Goal: Task Accomplishment & Management: Manage account settings

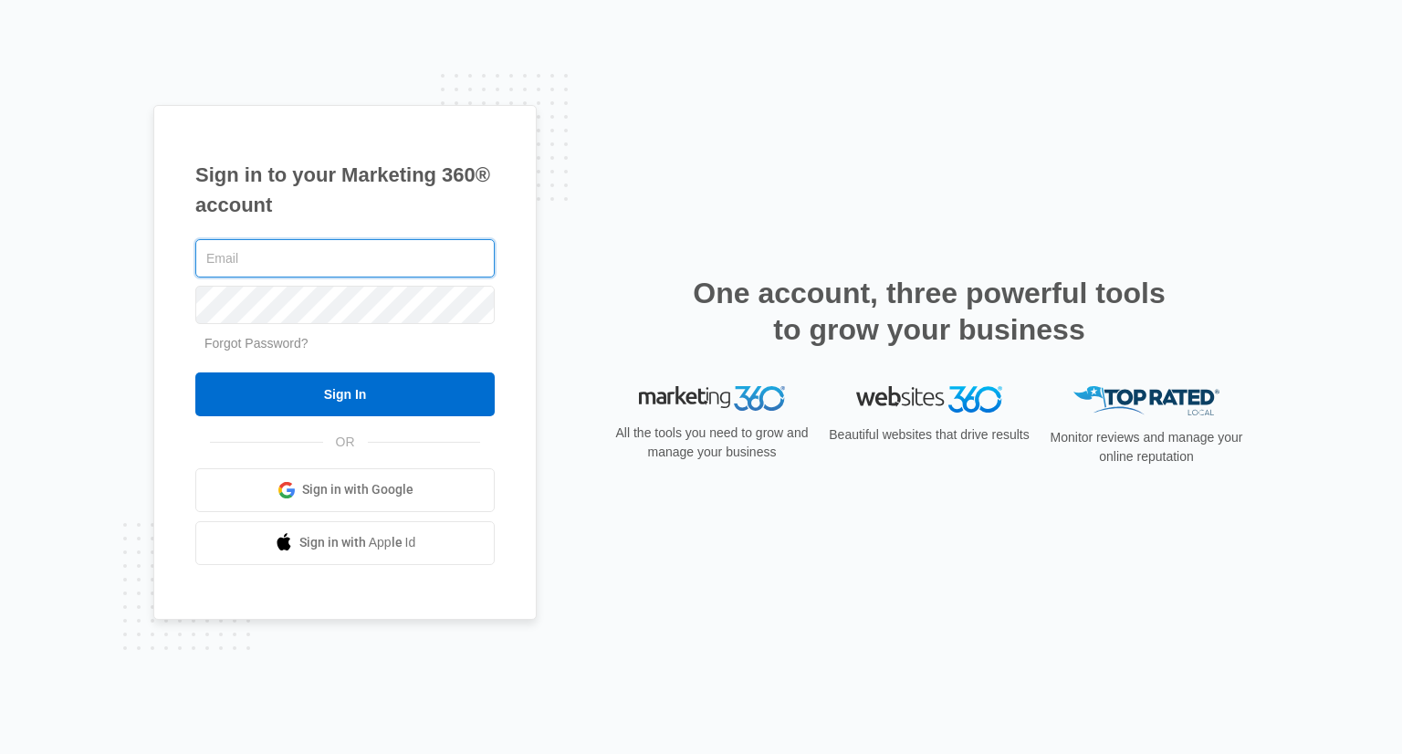
click at [274, 257] on input "text" at bounding box center [344, 258] width 299 height 38
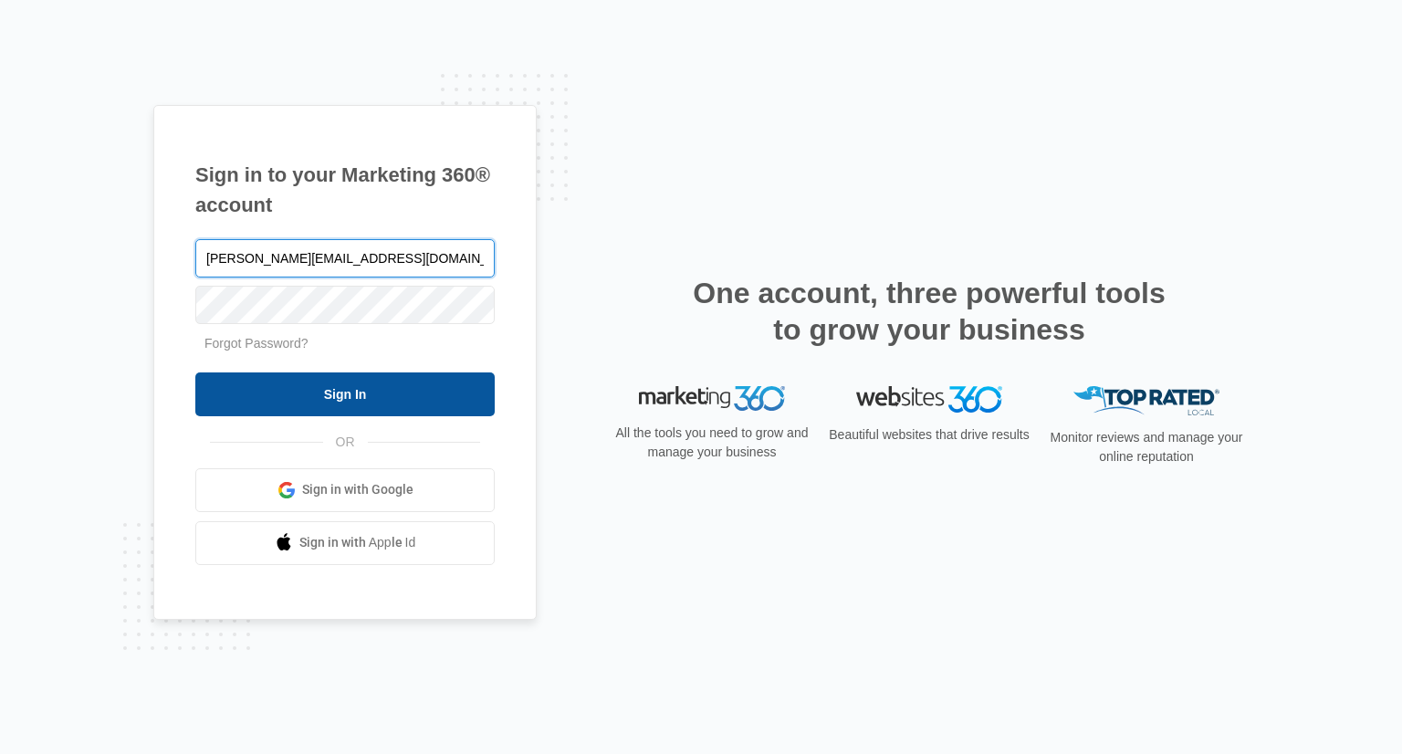
type input "[PERSON_NAME][EMAIL_ADDRESS][DOMAIN_NAME]"
click at [332, 394] on input "Sign In" at bounding box center [344, 395] width 299 height 44
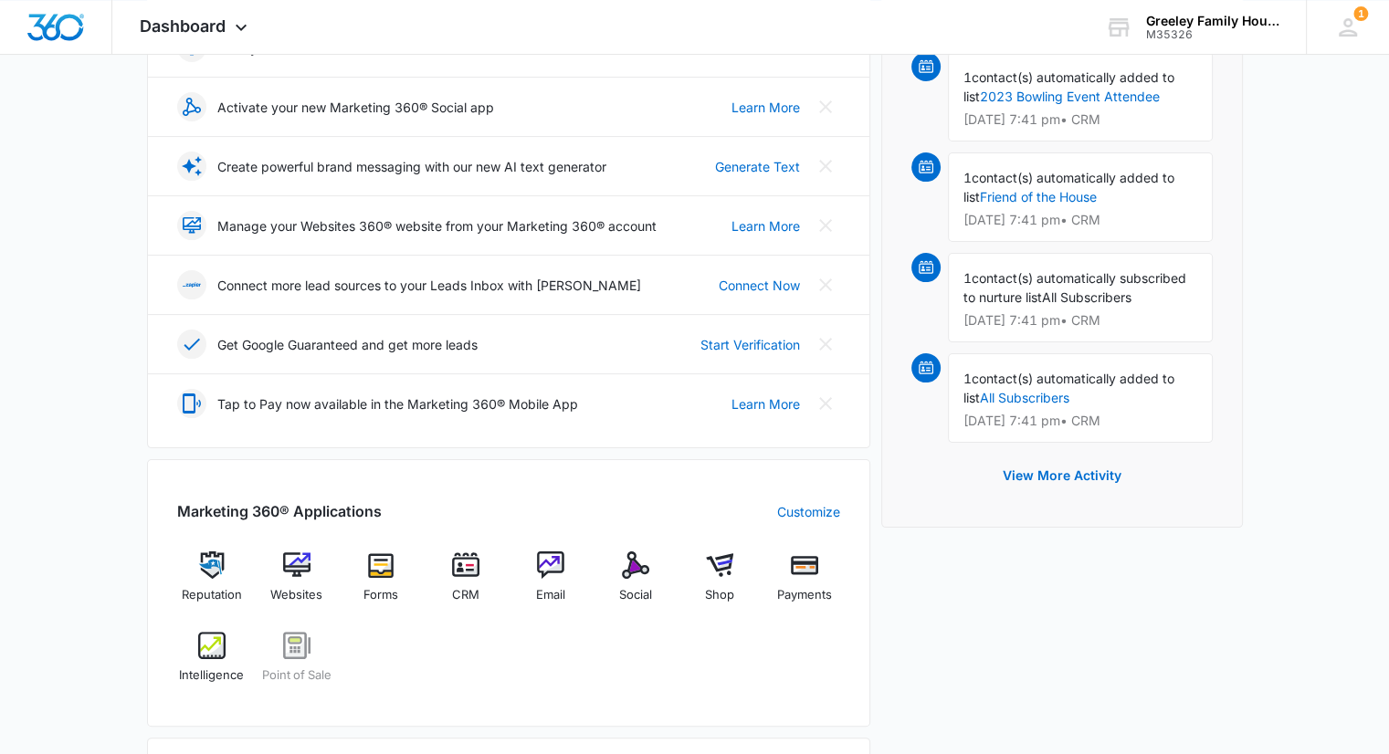
scroll to position [336, 0]
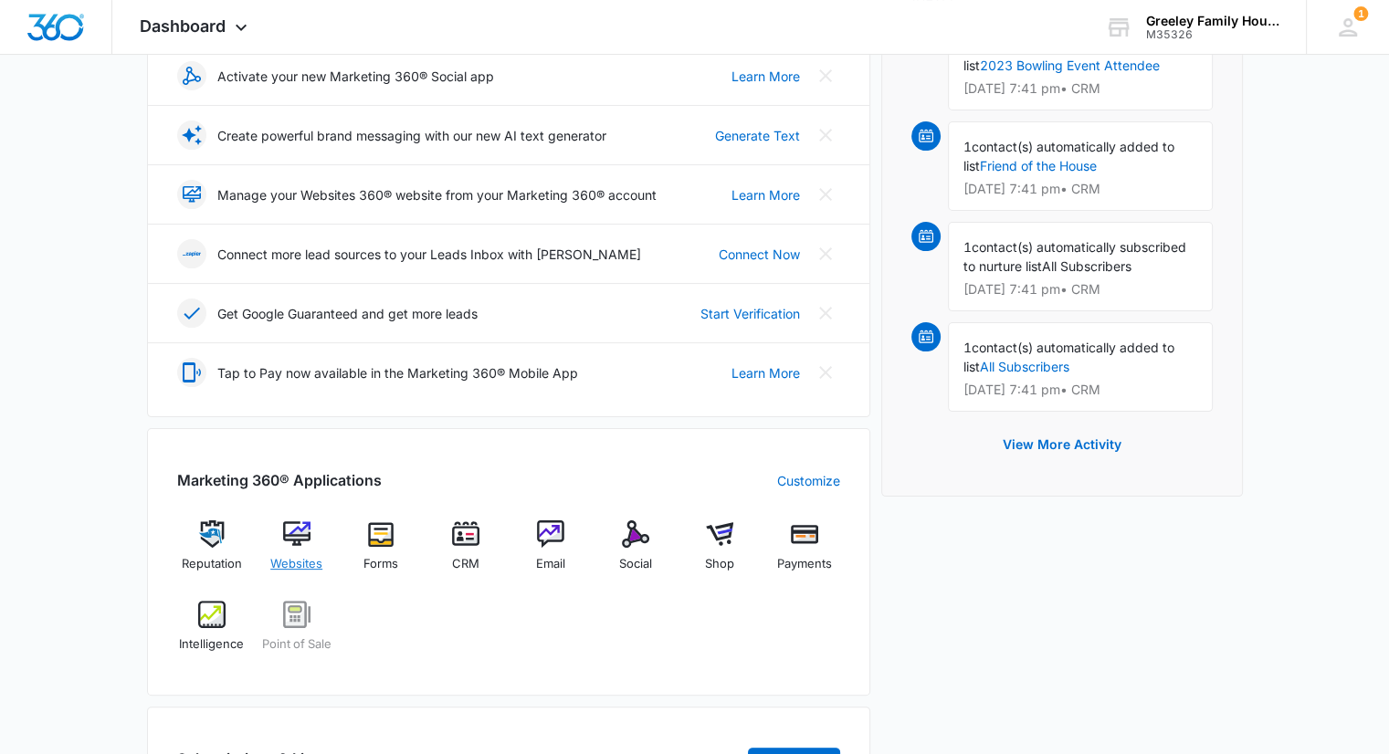
click at [295, 534] on img at bounding box center [296, 533] width 27 height 27
